Goal: Task Accomplishment & Management: Manage account settings

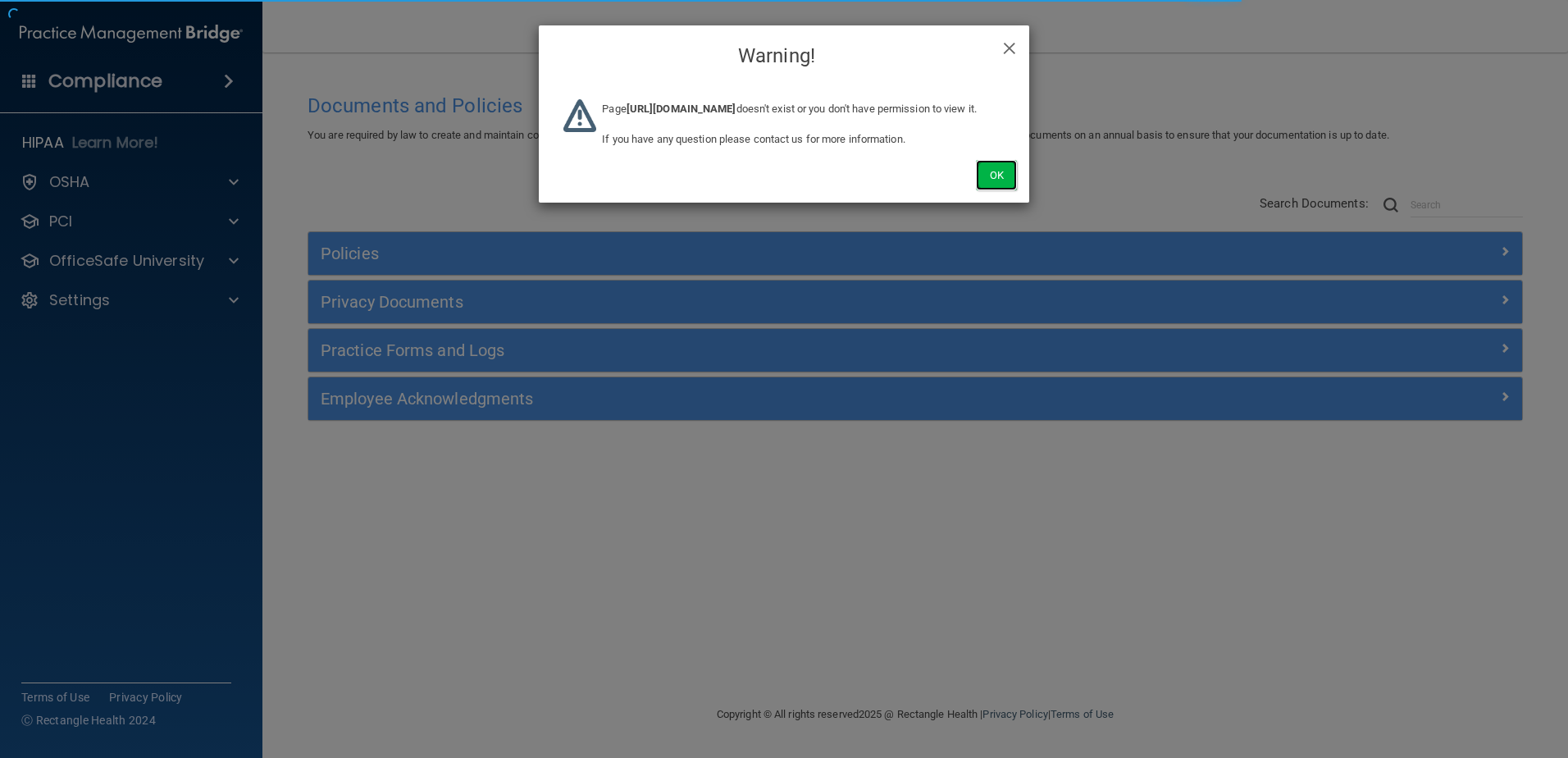
drag, startPoint x: 1010, startPoint y: 191, endPoint x: 427, endPoint y: 261, distance: 587.2
click at [1009, 190] on button "Ok" at bounding box center [996, 175] width 41 height 30
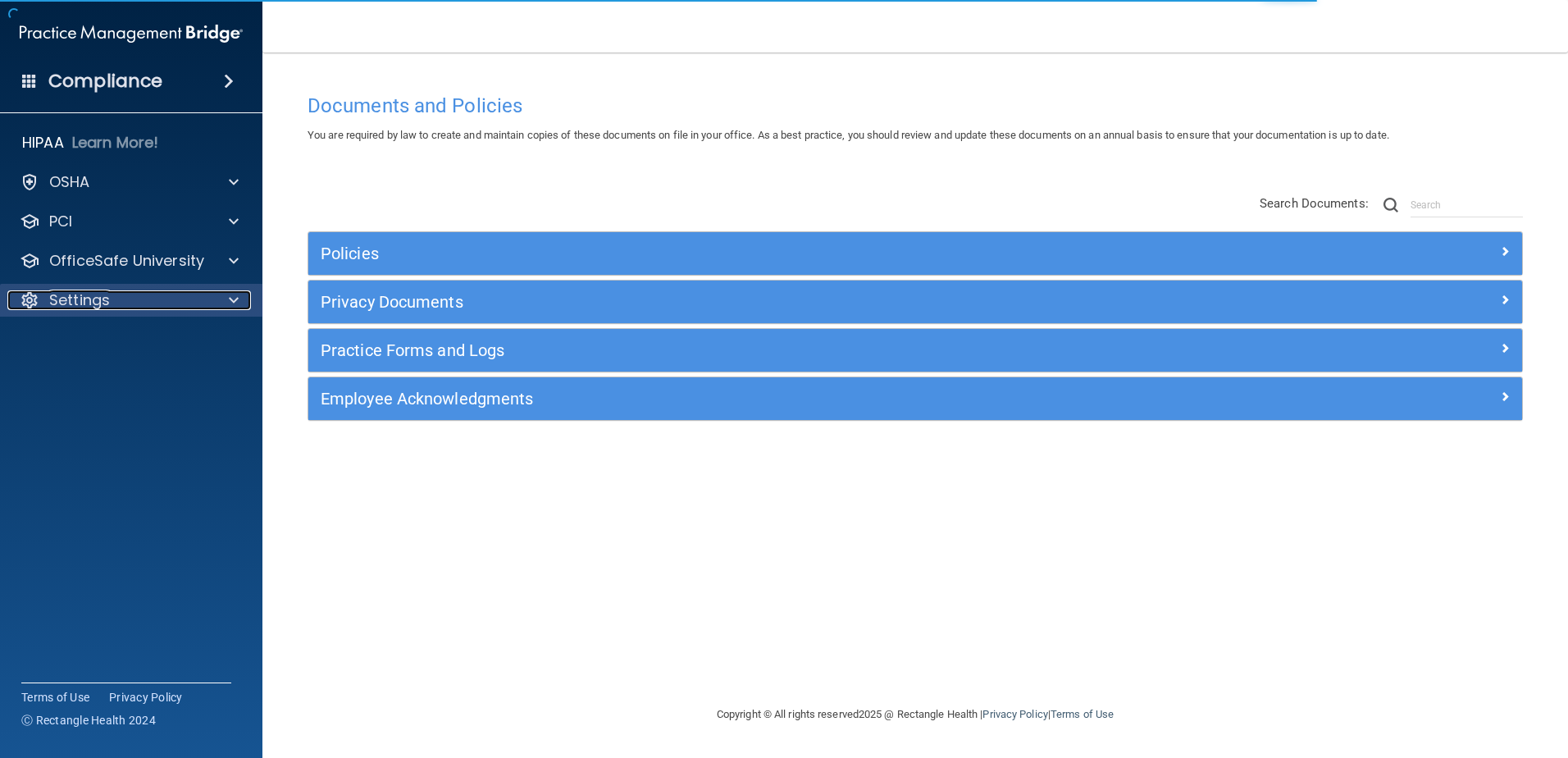
click at [193, 305] on div "Settings" at bounding box center [109, 301] width 204 height 20
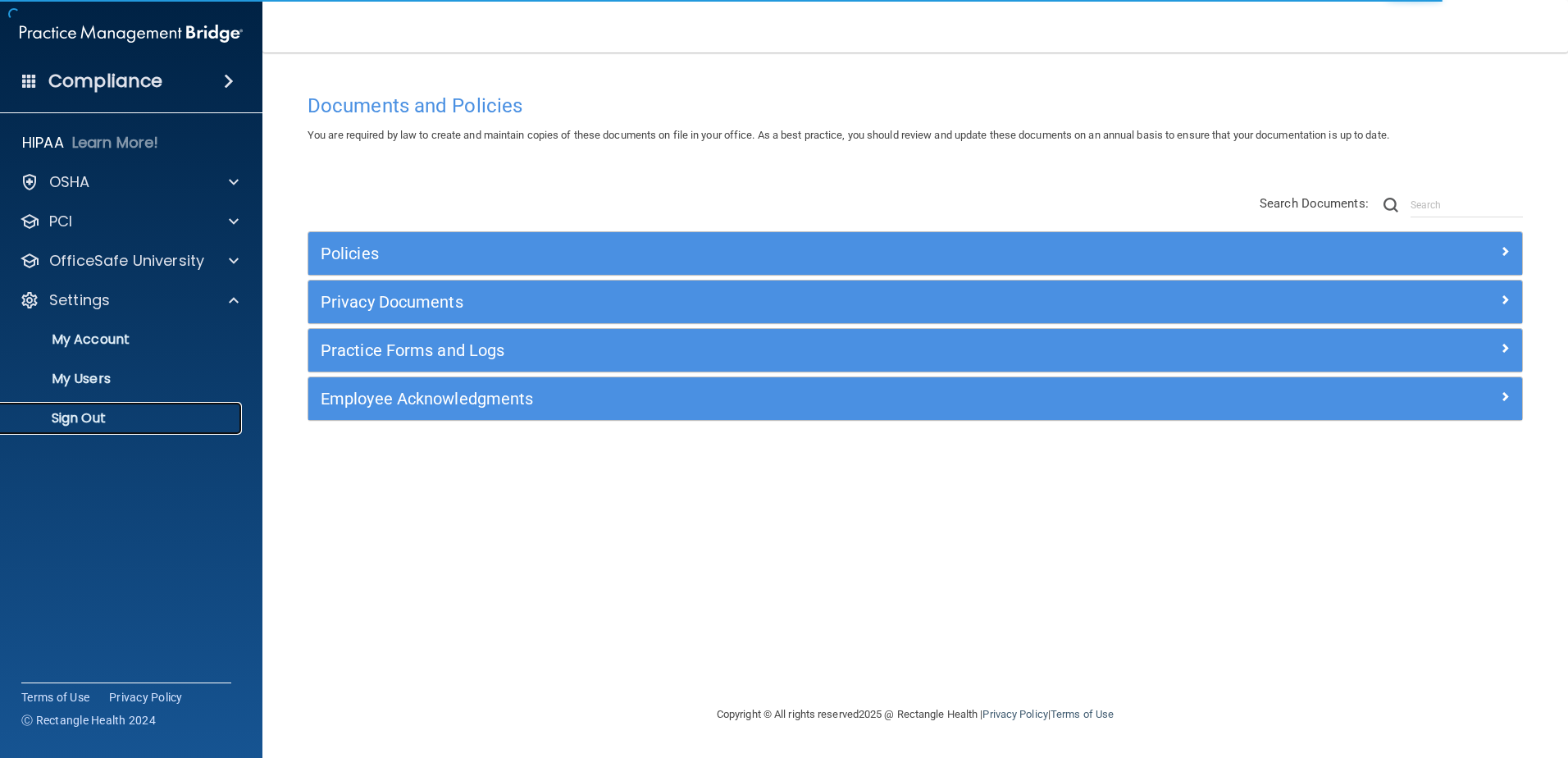
click at [146, 417] on p "Sign Out" at bounding box center [123, 418] width 224 height 16
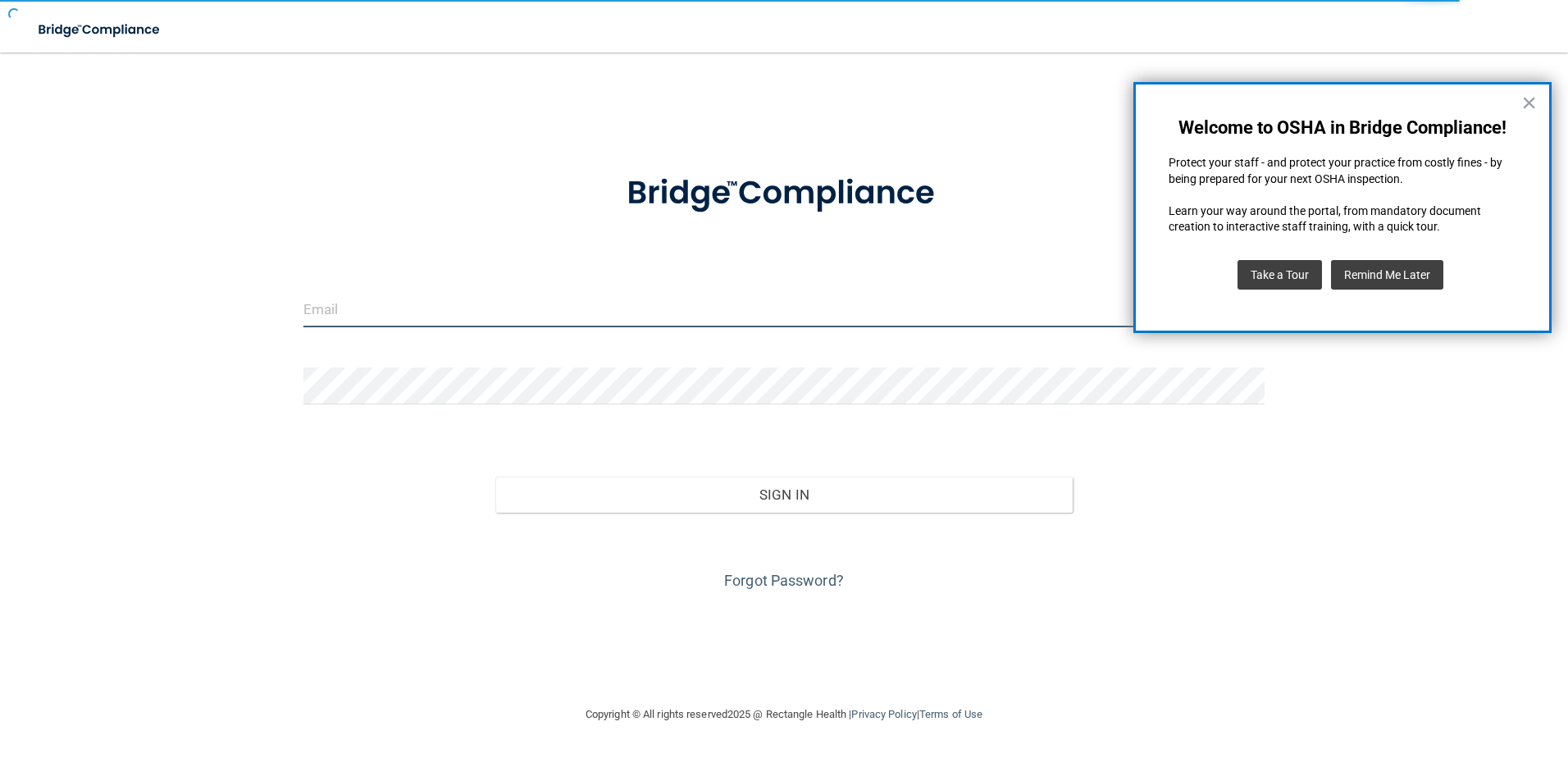
type input "storres@rectanglehealth.com"
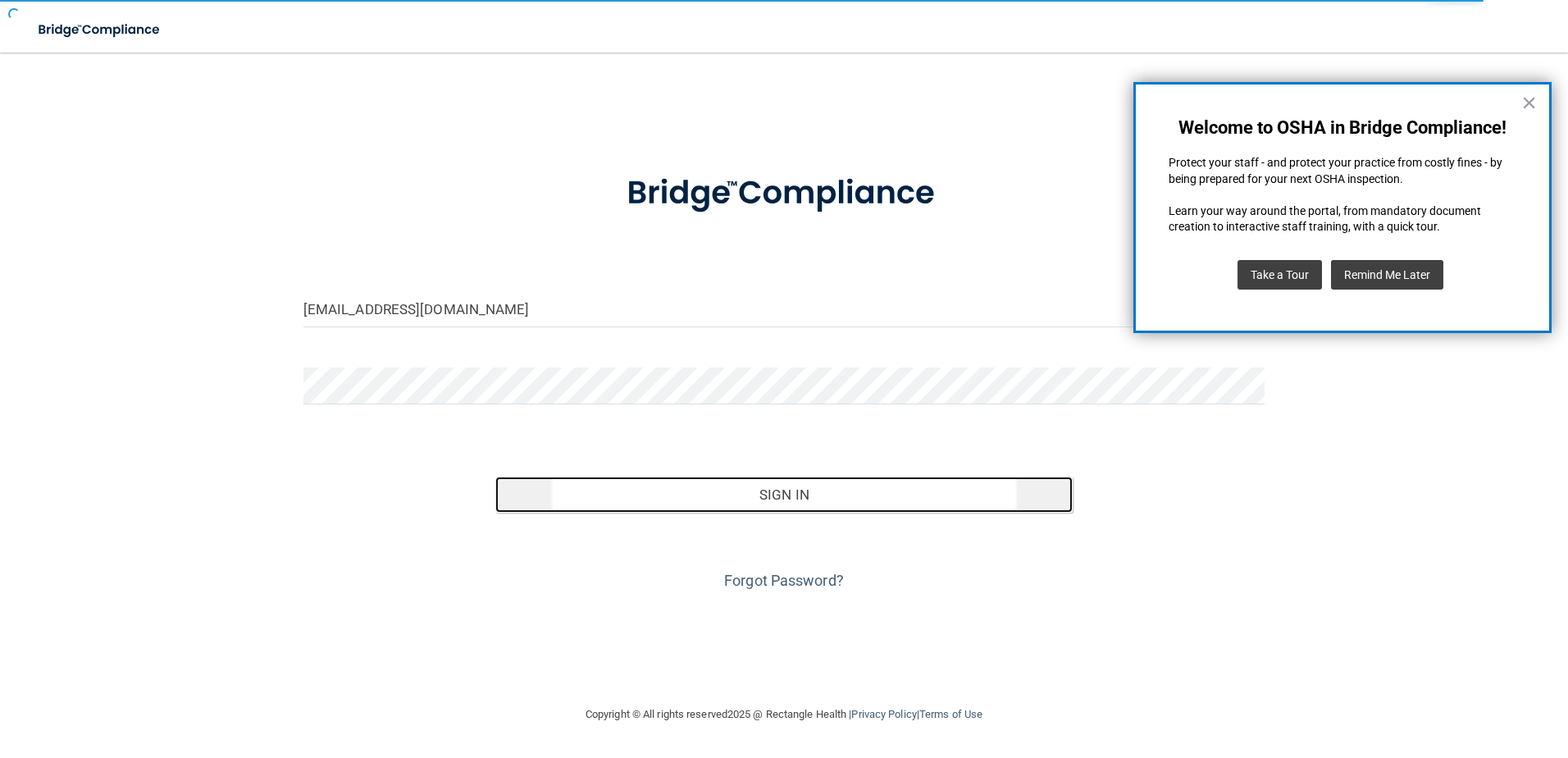
click at [878, 490] on button "Sign In" at bounding box center [784, 495] width 578 height 36
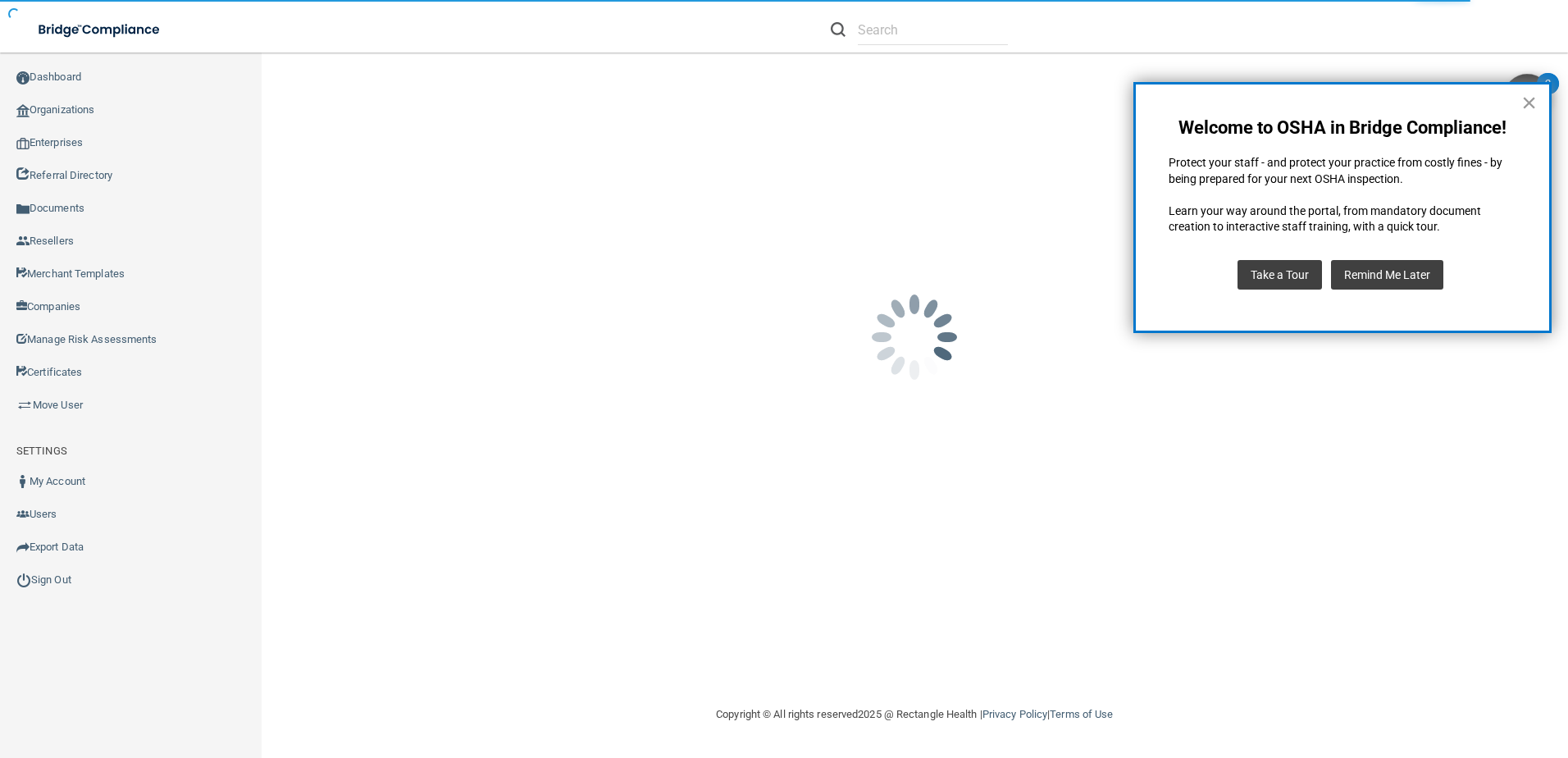
click at [1521, 99] on button "×" at bounding box center [1529, 102] width 16 height 26
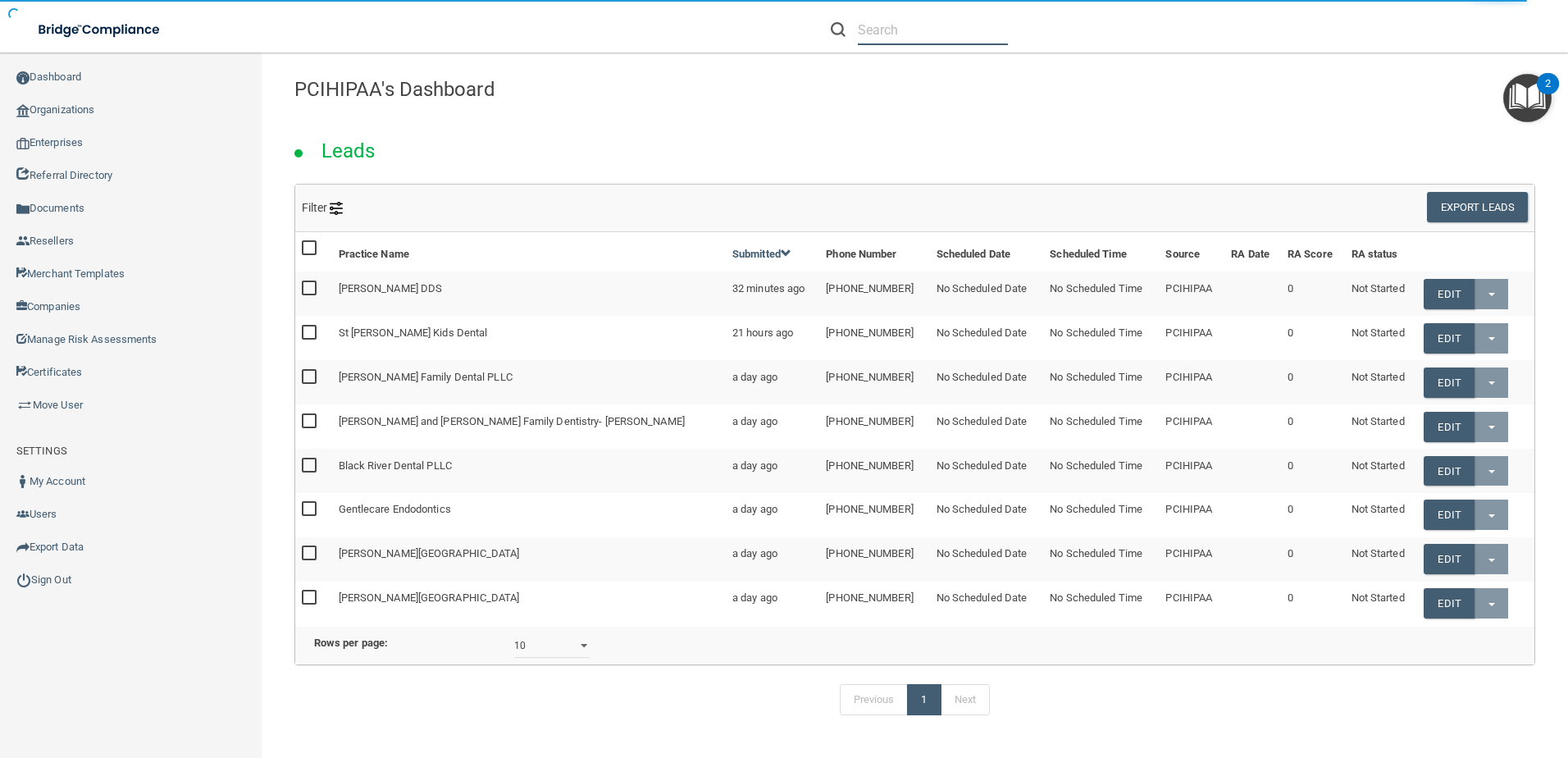
click at [976, 31] on input "text" at bounding box center [932, 30] width 150 height 30
paste input "[PERSON_NAME], MD"
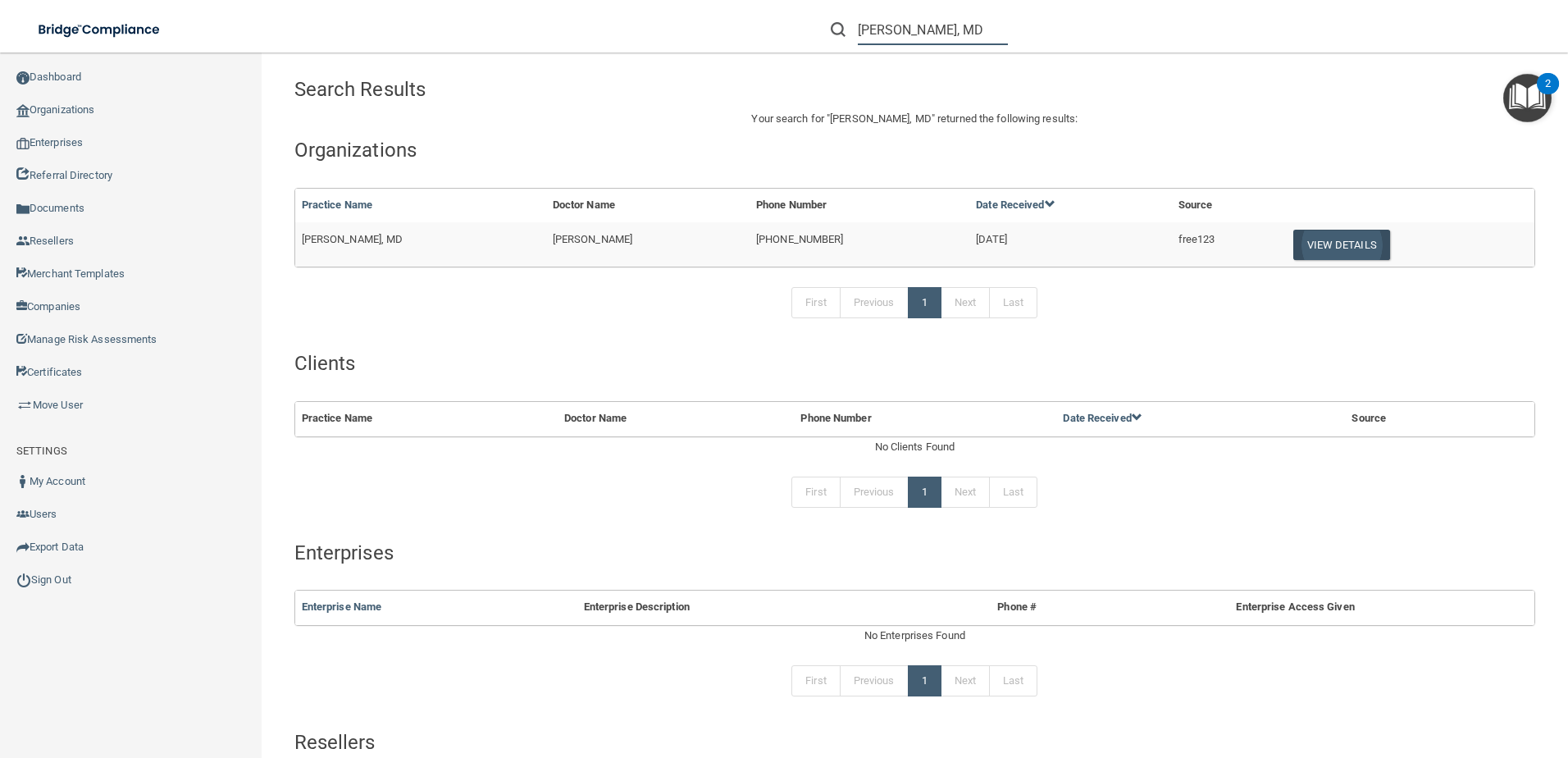
type input "[PERSON_NAME], MD"
click at [1322, 248] on button "View Details" at bounding box center [1341, 245] width 97 height 30
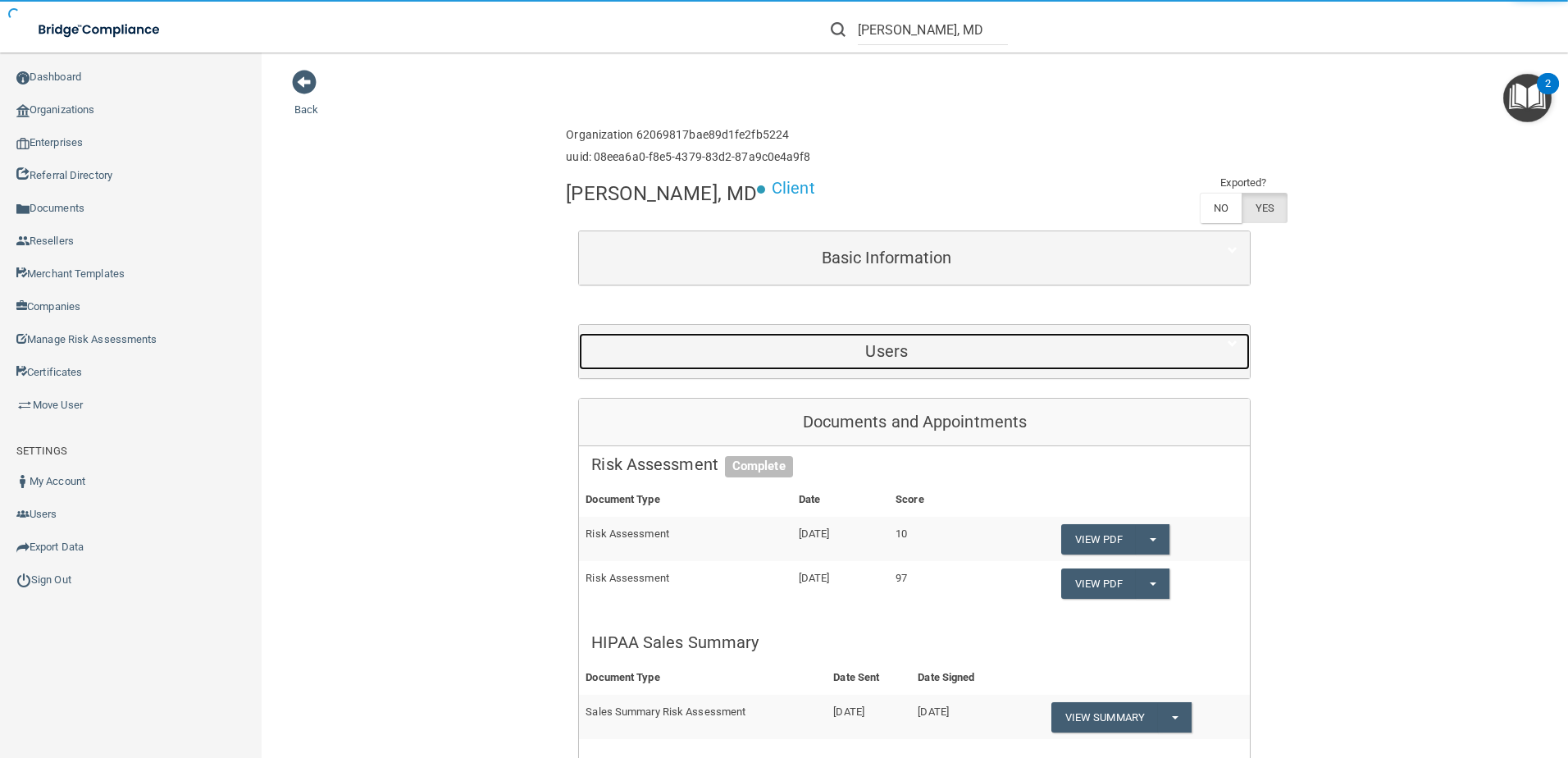
click at [862, 355] on h5 "Users" at bounding box center [886, 351] width 591 height 18
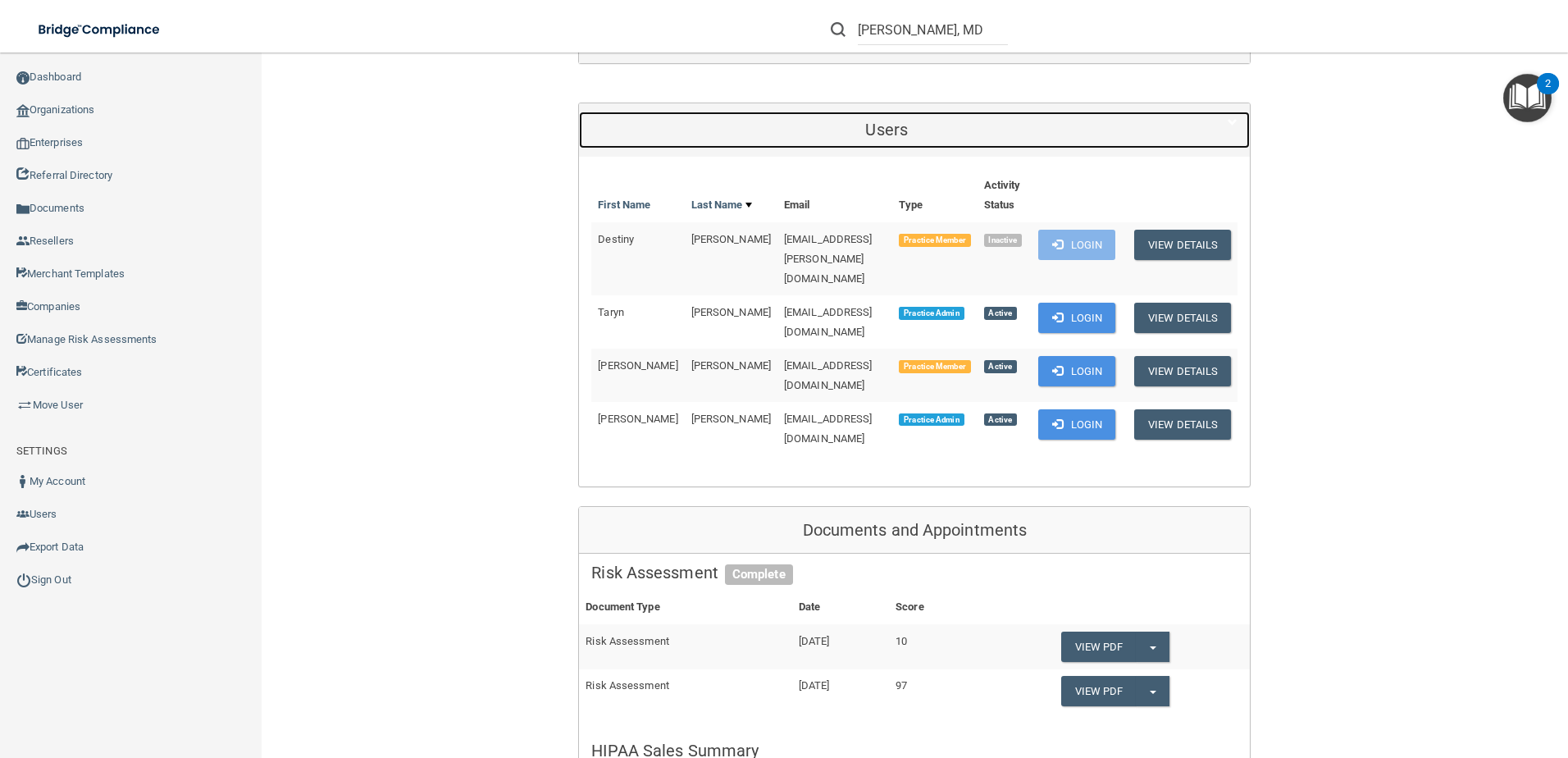
scroll to position [246, 0]
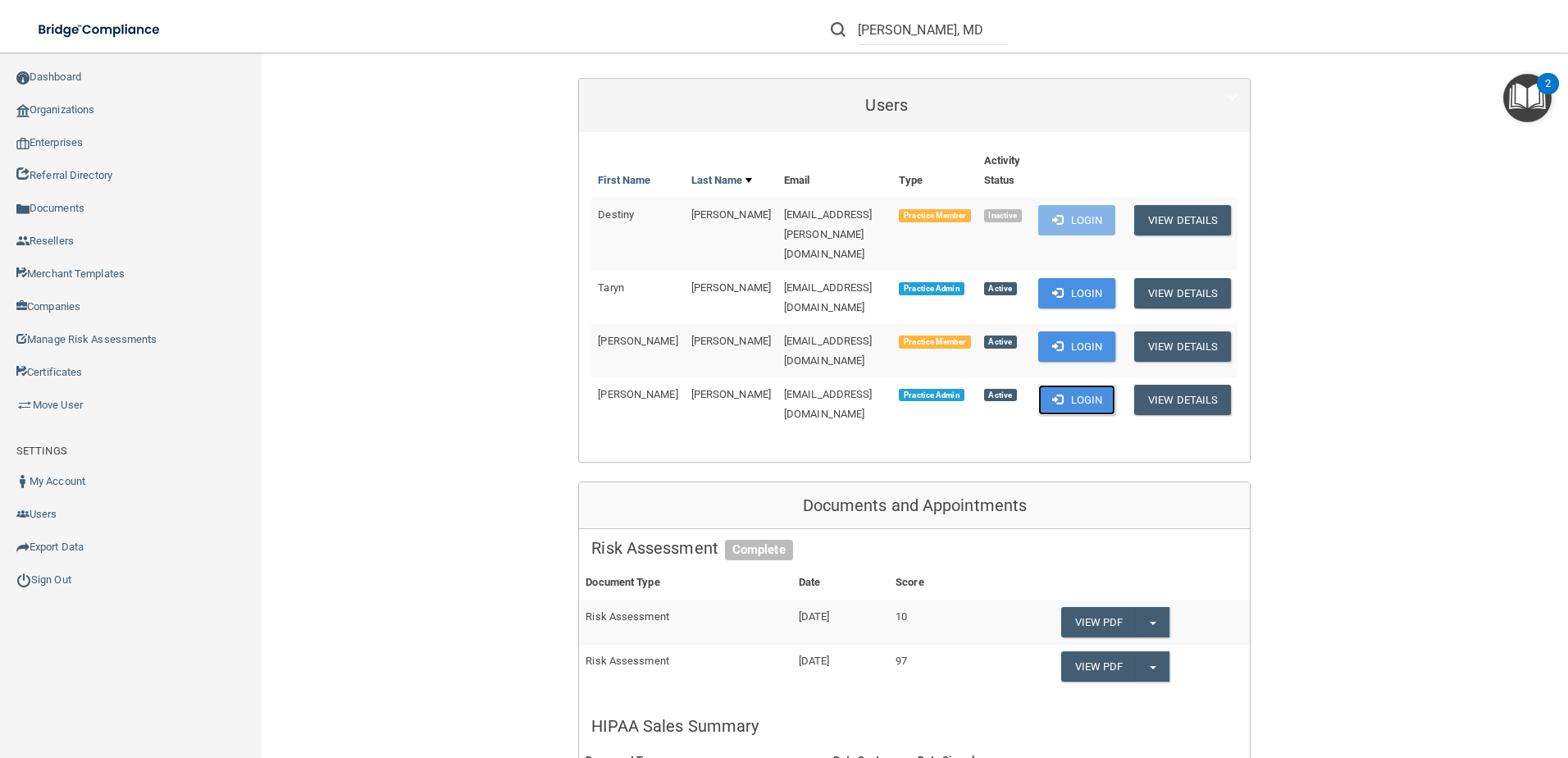
click at [1091, 385] on button "Login" at bounding box center [1077, 400] width 78 height 30
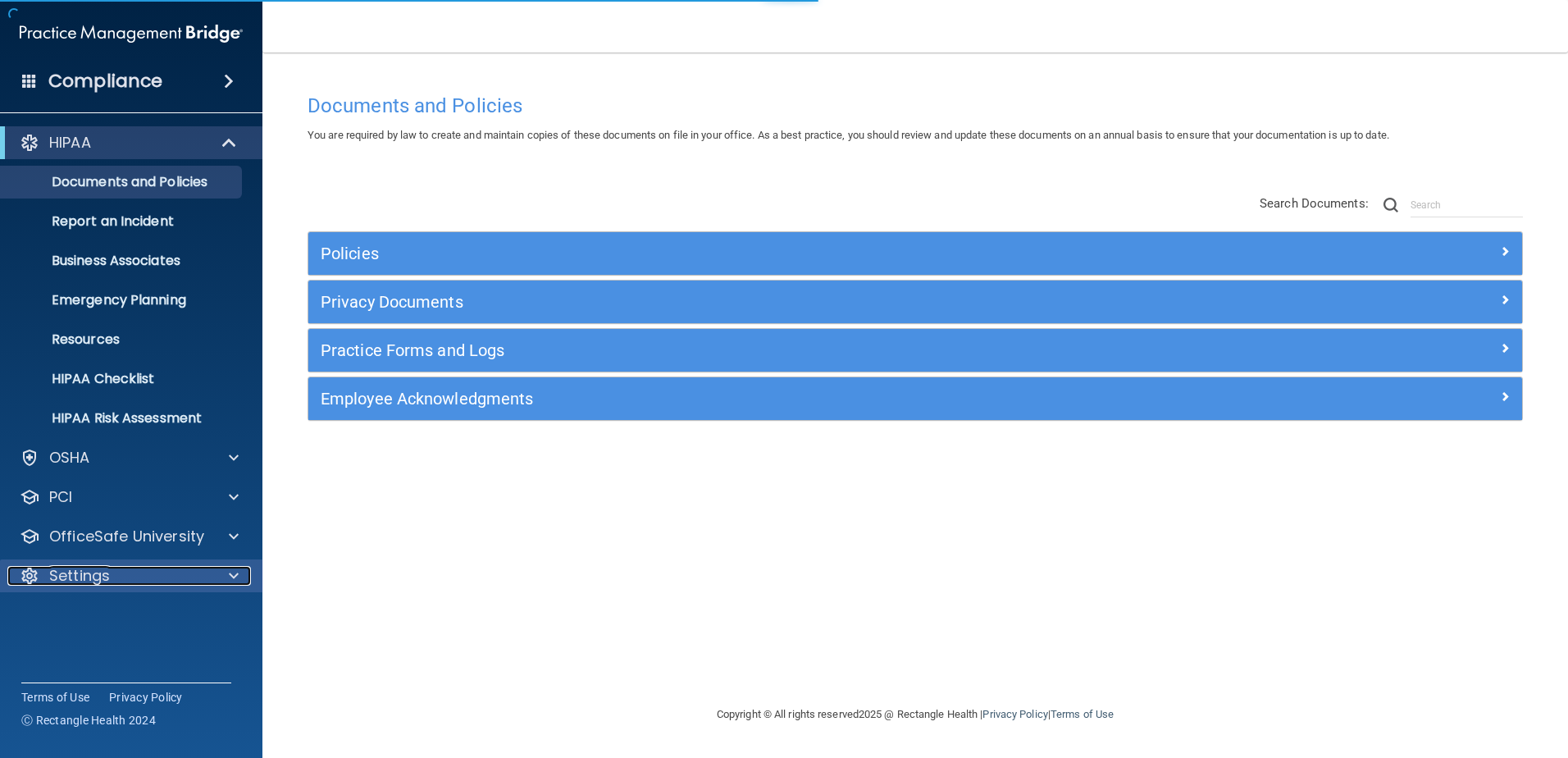
click at [112, 572] on div "Settings" at bounding box center [109, 576] width 204 height 20
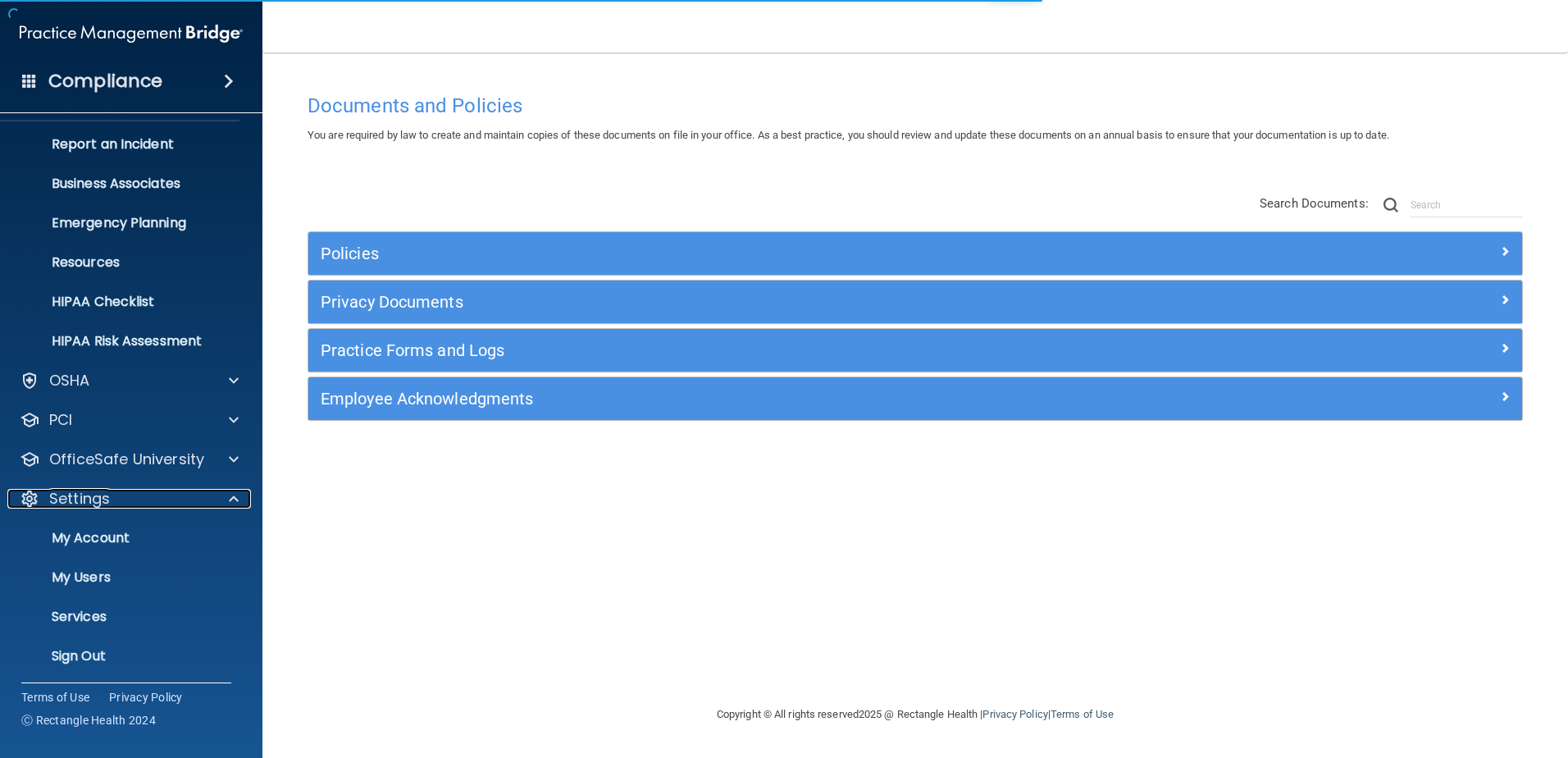
scroll to position [80, 0]
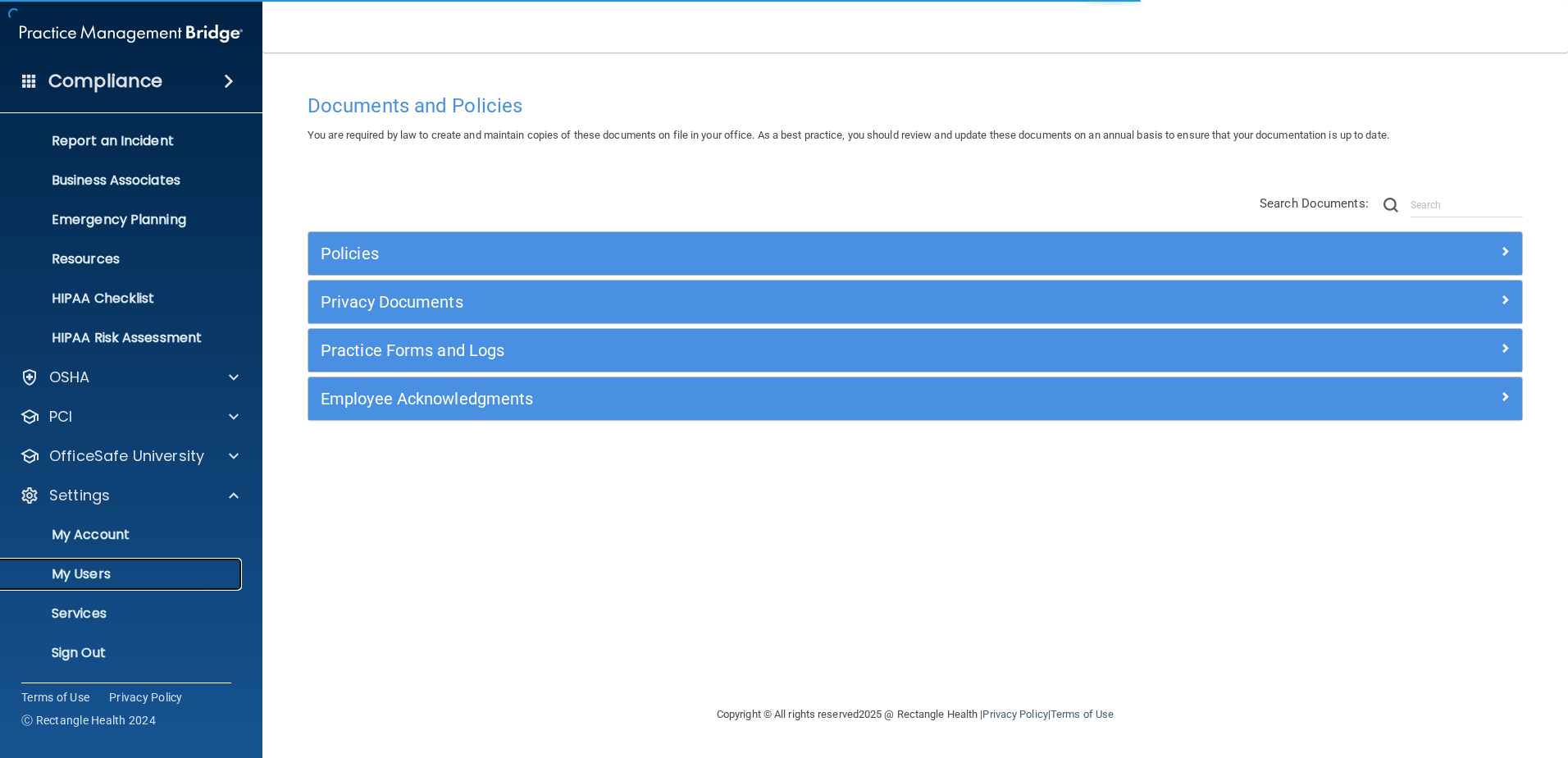
click at [118, 566] on p "My Users" at bounding box center [123, 574] width 224 height 16
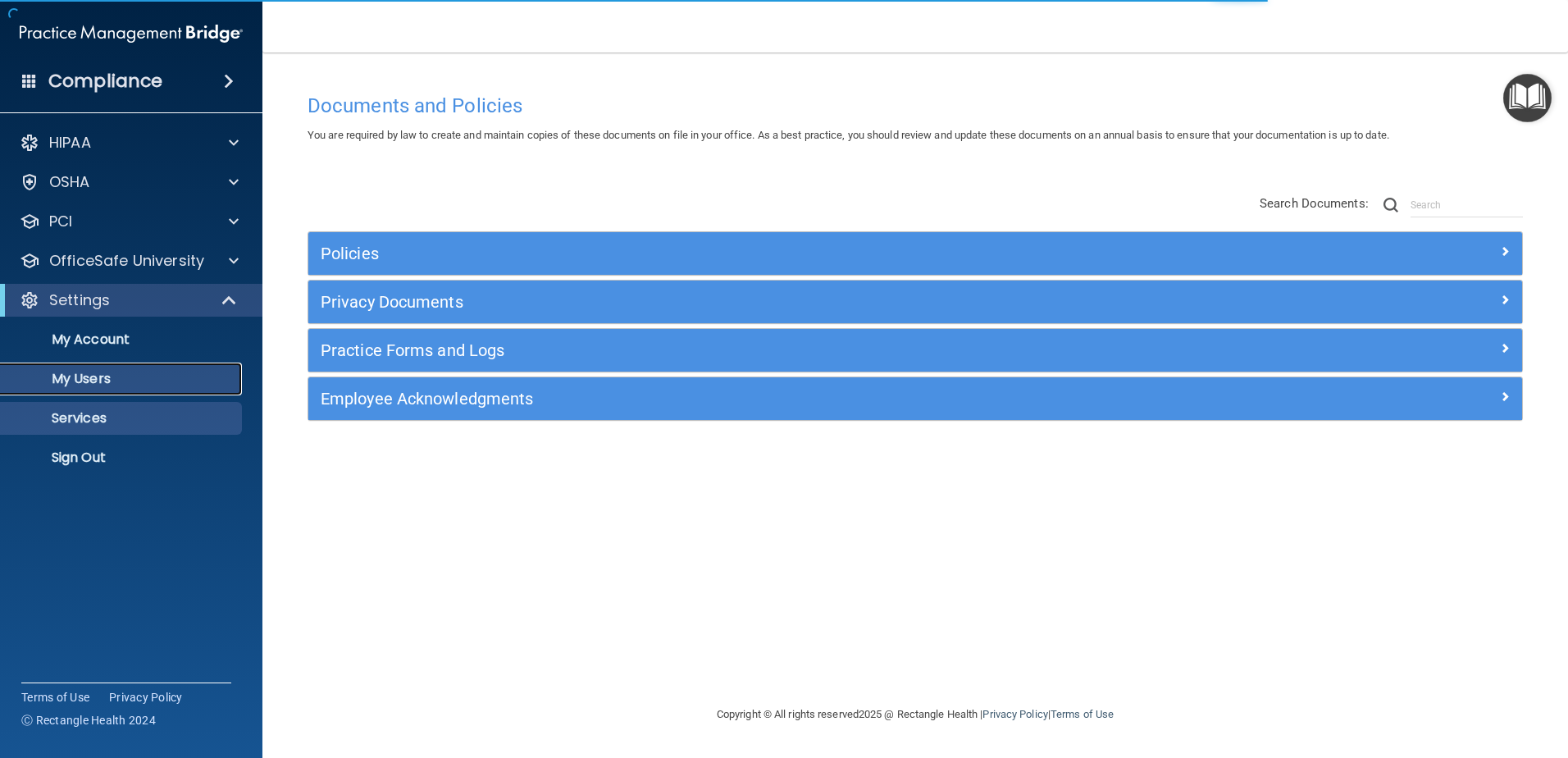
select select "20"
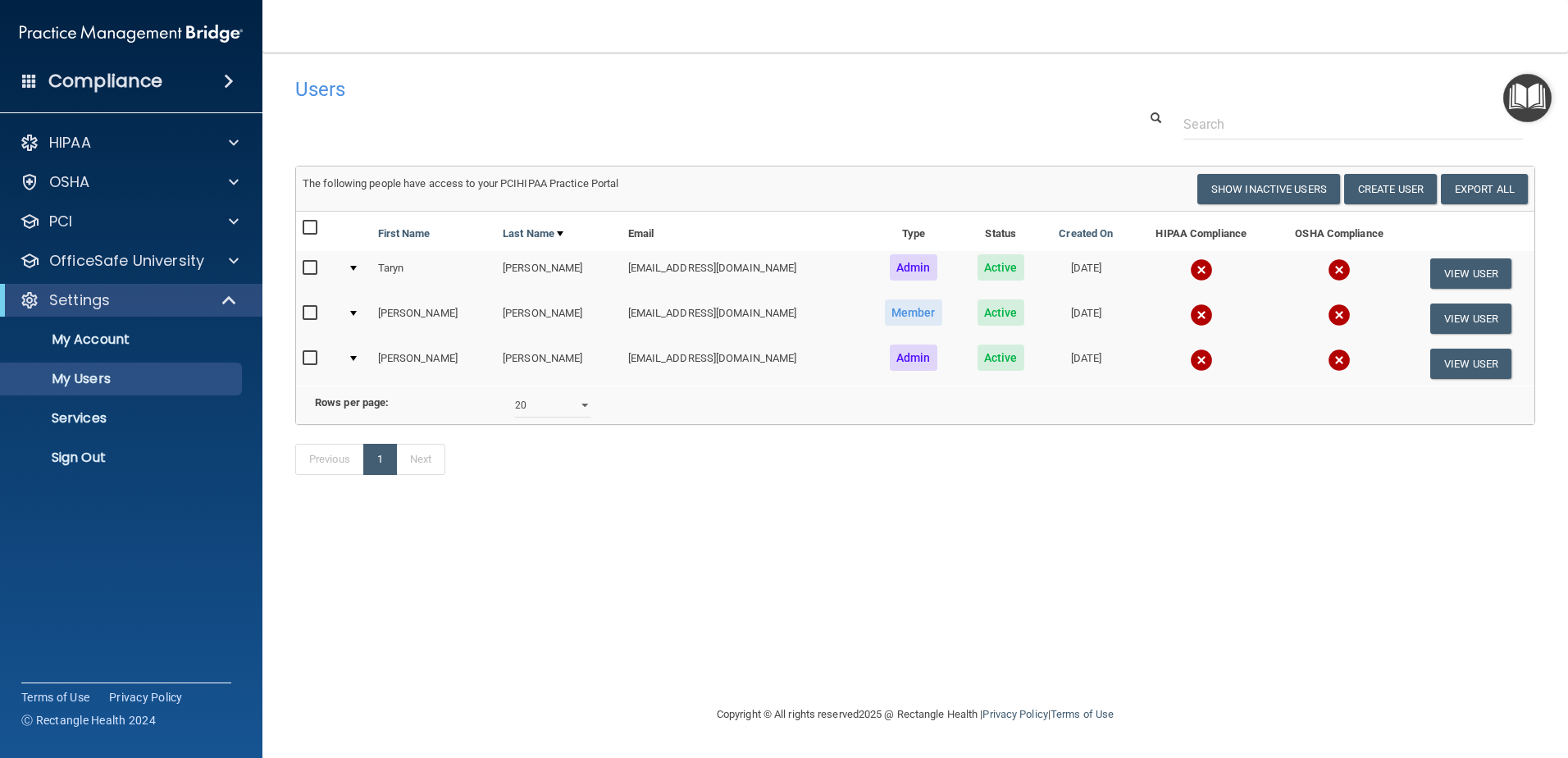
click at [1190, 364] on img at bounding box center [1201, 360] width 23 height 23
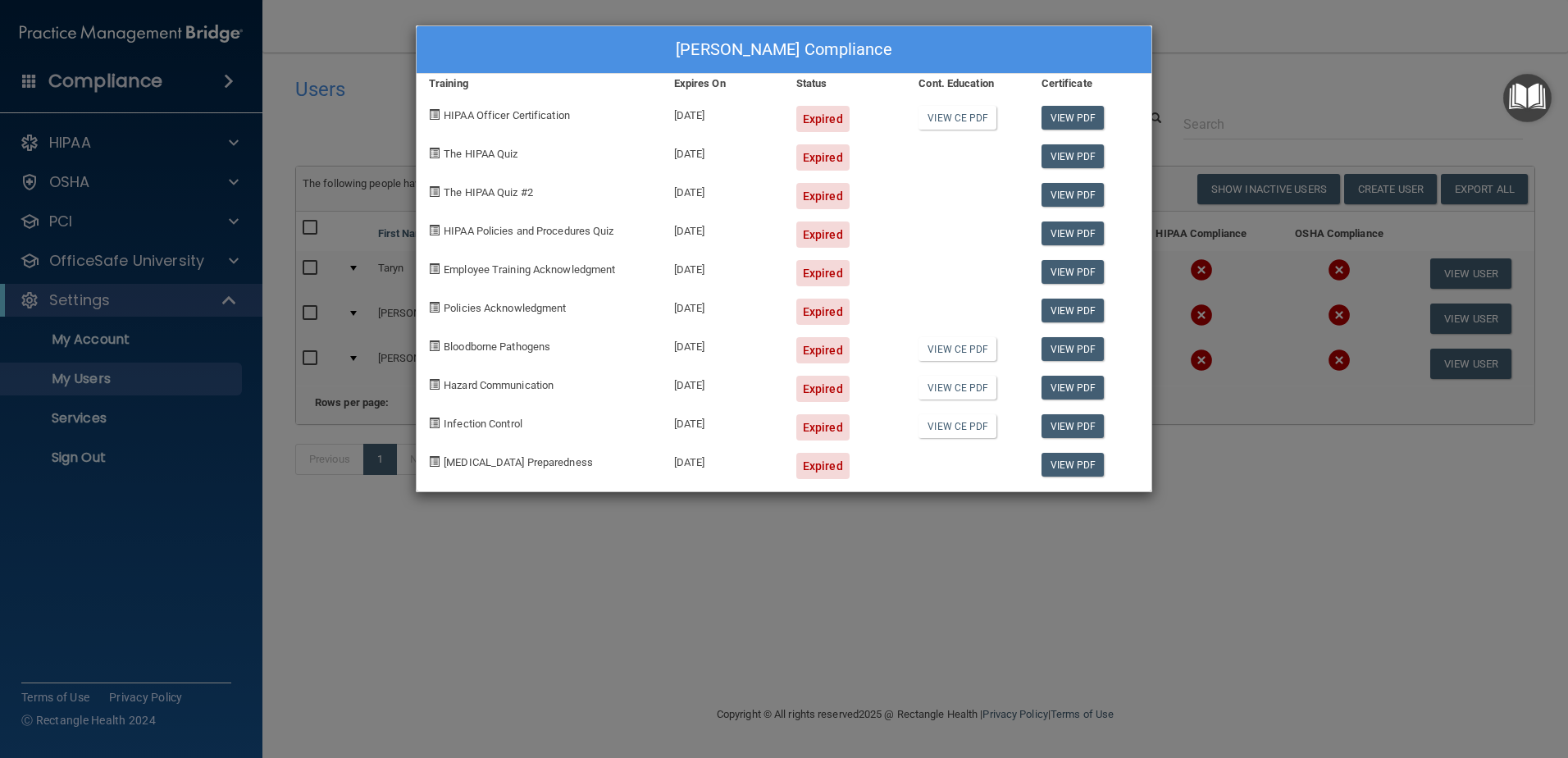
click at [1251, 577] on div "[PERSON_NAME] Compliance Training Expires On Status Cont. Education Certificate…" at bounding box center [784, 379] width 1568 height 758
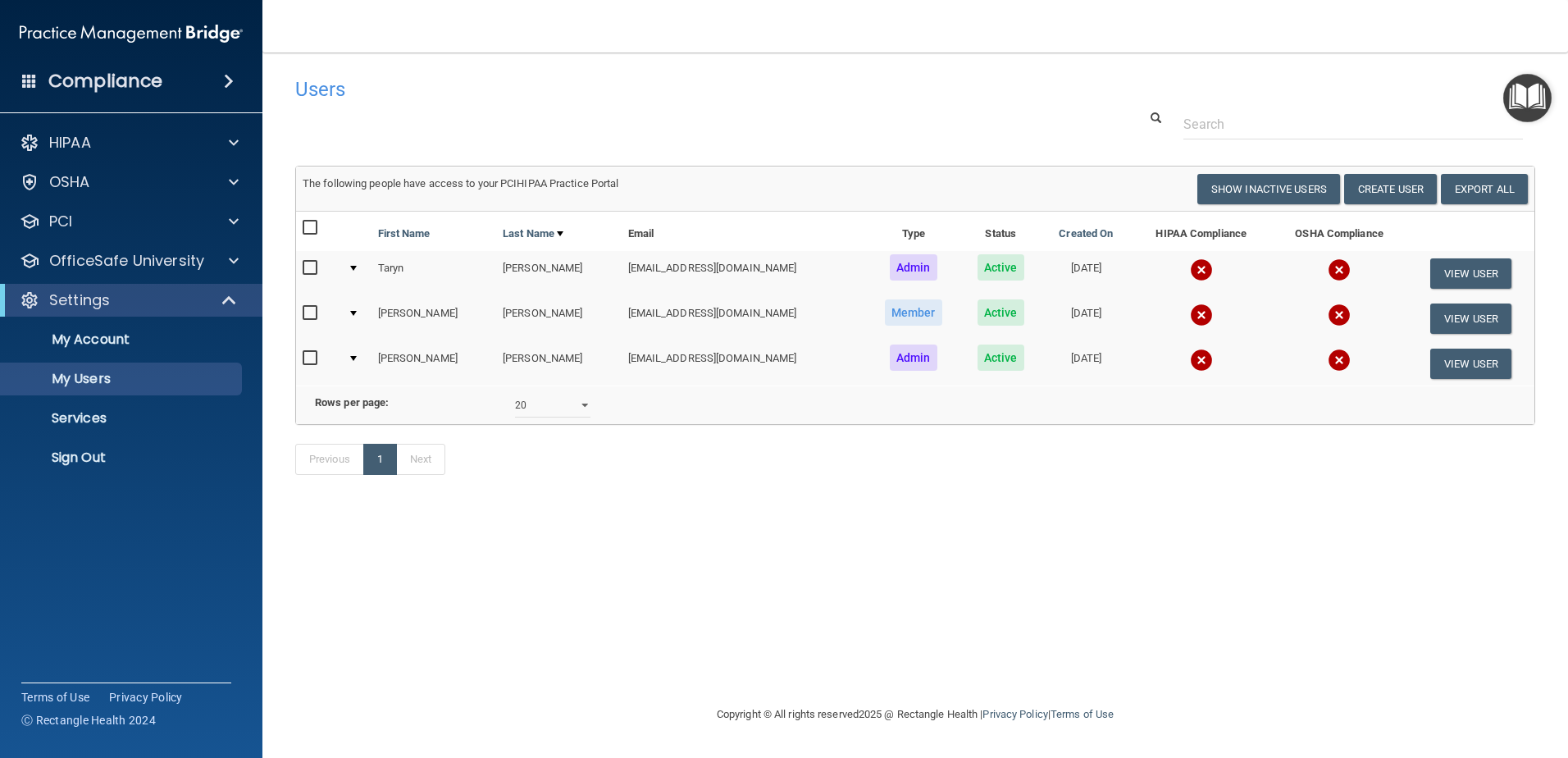
click at [314, 359] on input "checkbox" at bounding box center [312, 358] width 19 height 13
checkbox input "true"
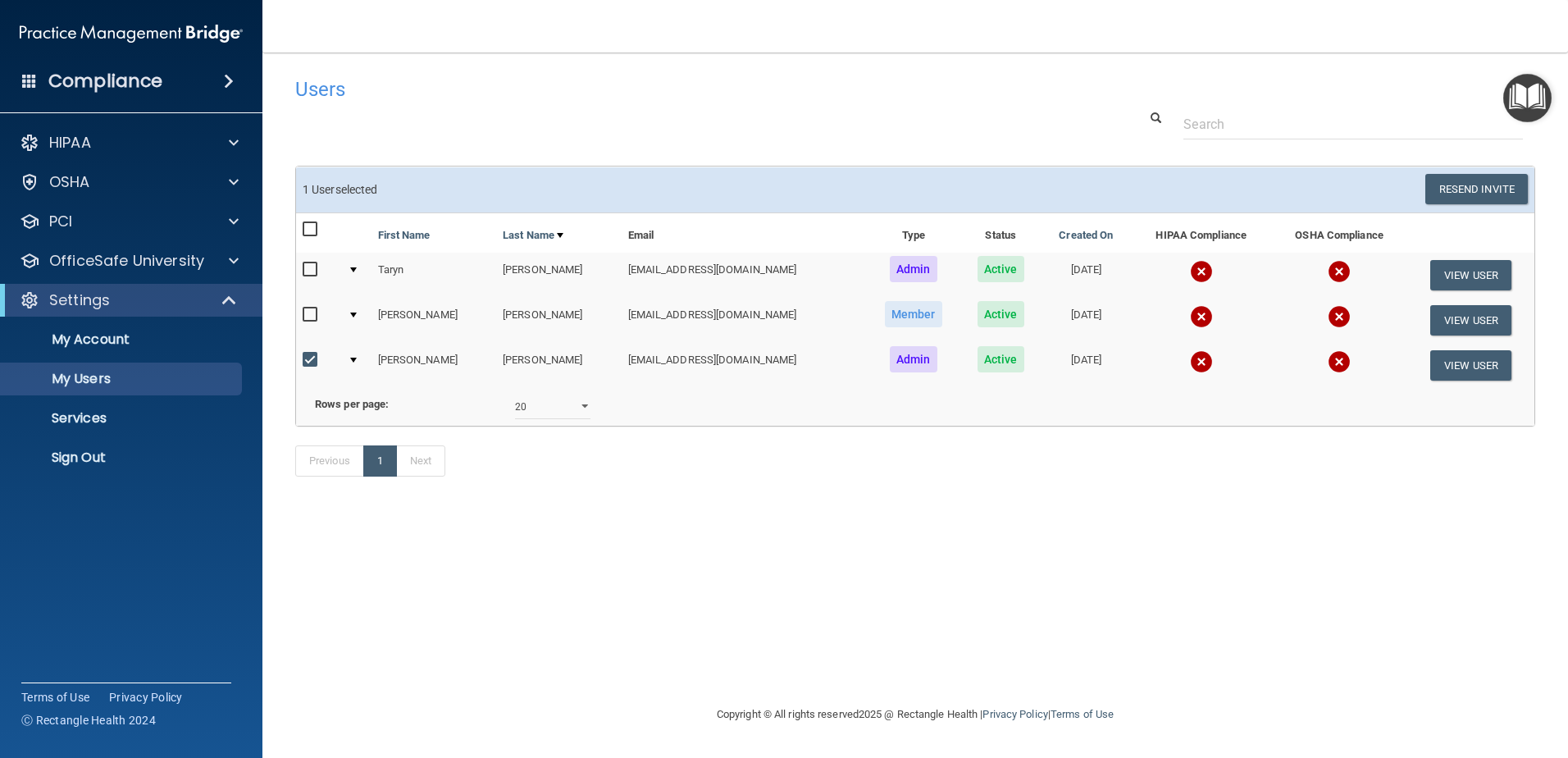
click at [313, 270] on input "checkbox" at bounding box center [312, 269] width 19 height 13
checkbox input "true"
click at [314, 314] on input "checkbox" at bounding box center [312, 315] width 19 height 13
checkbox input "true"
click at [1449, 198] on button "Resend Invite" at bounding box center [1476, 189] width 103 height 30
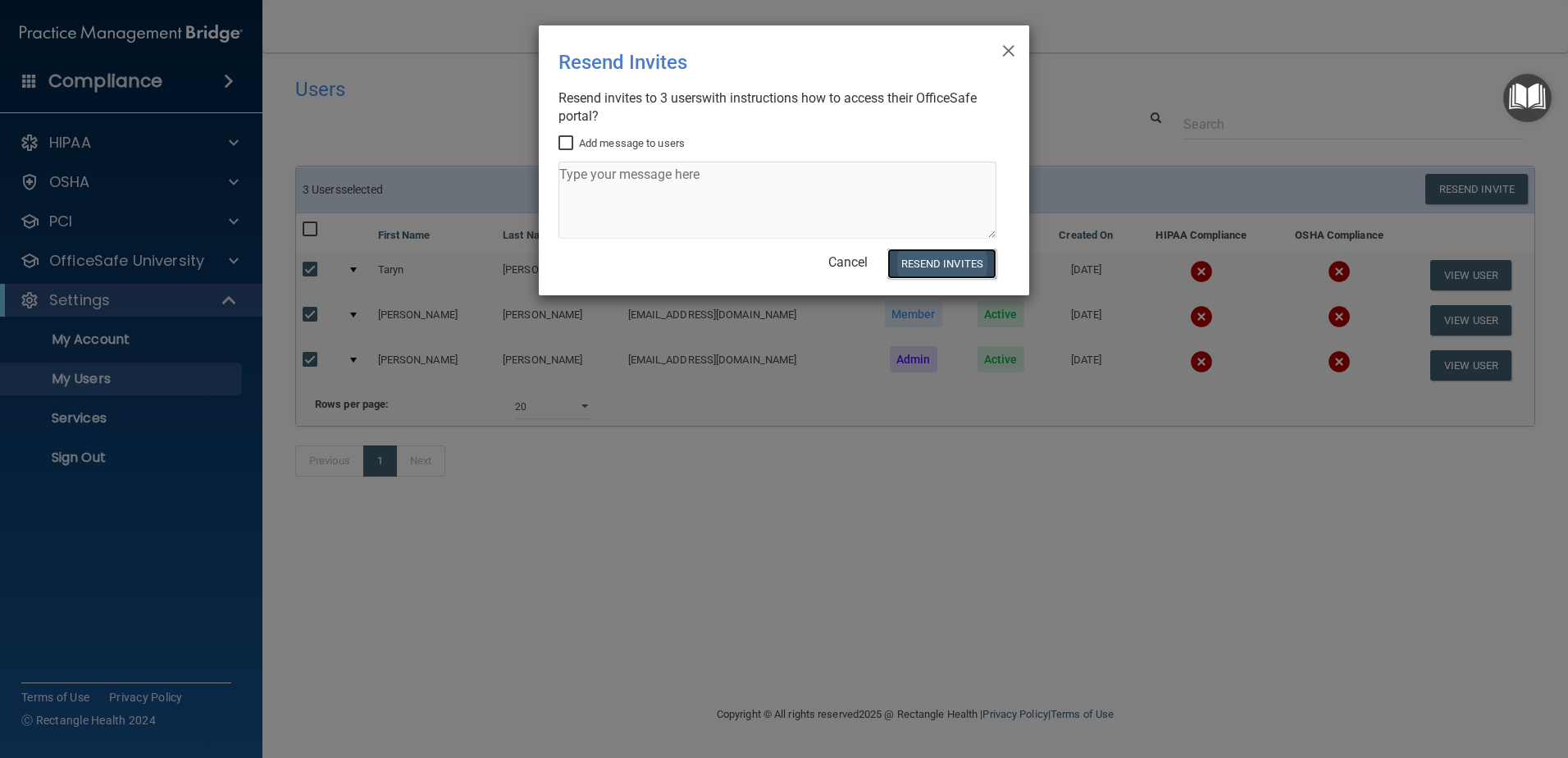
click at [921, 268] on button "Resend Invites" at bounding box center [941, 264] width 109 height 30
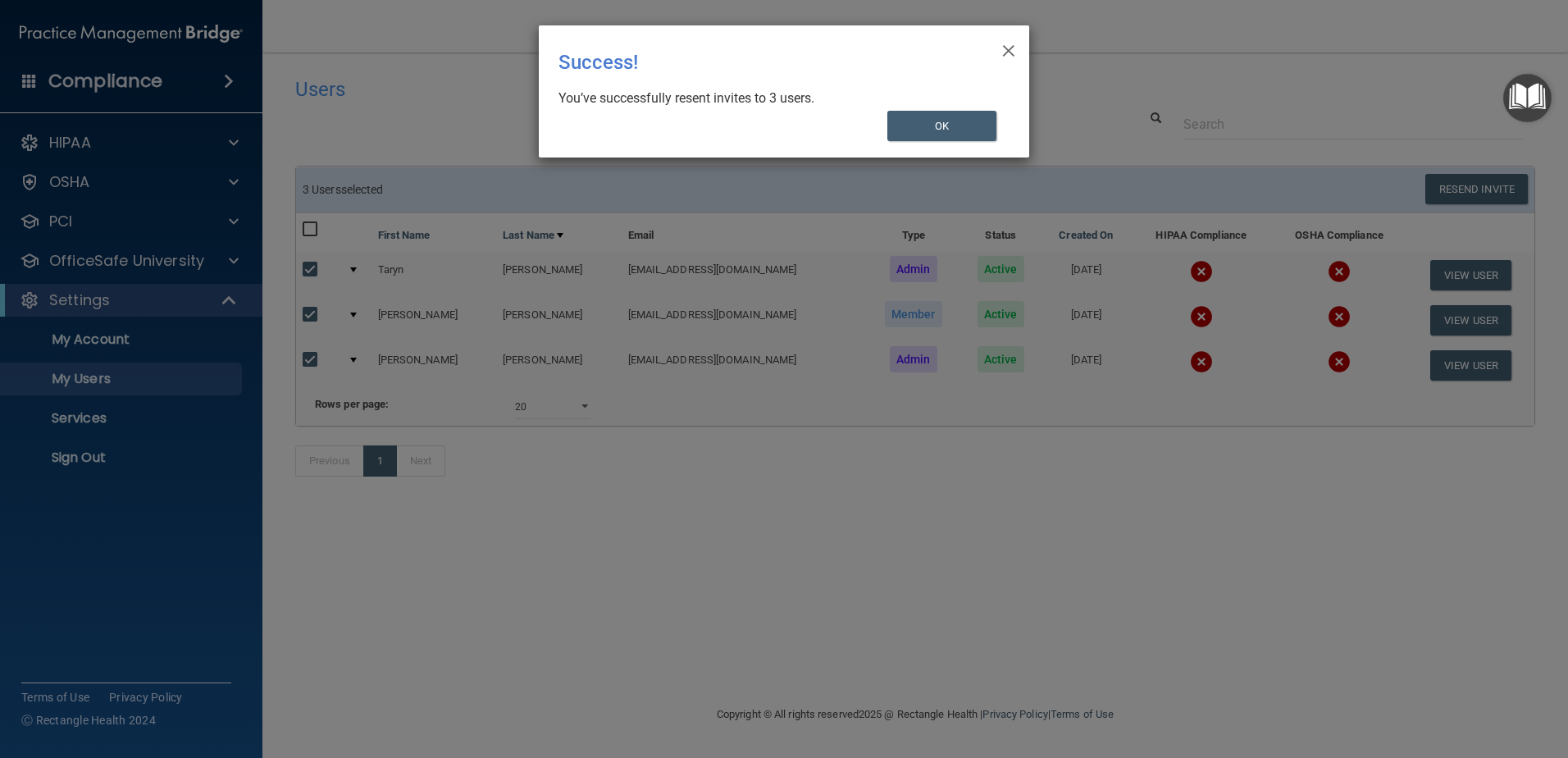
click at [1017, 52] on div "× Close Success! You’ve successfully resent invites to 3 users. OK" at bounding box center [784, 91] width 491 height 132
click at [1013, 54] on span "×" at bounding box center [1008, 48] width 15 height 33
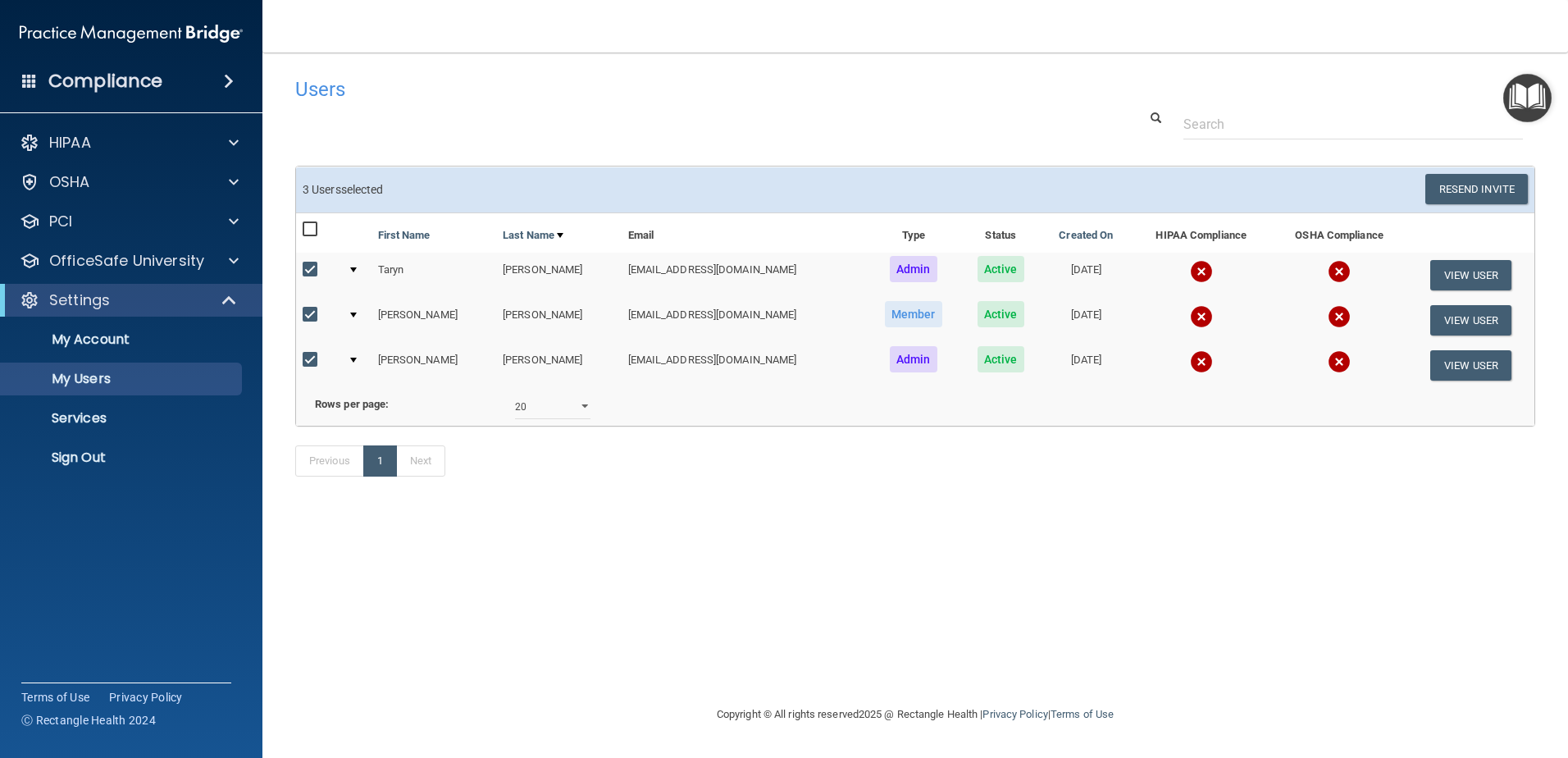
click at [956, 502] on div "Previous 1 Next" at bounding box center [915, 465] width 1265 height 76
